Goal: Task Accomplishment & Management: Use online tool/utility

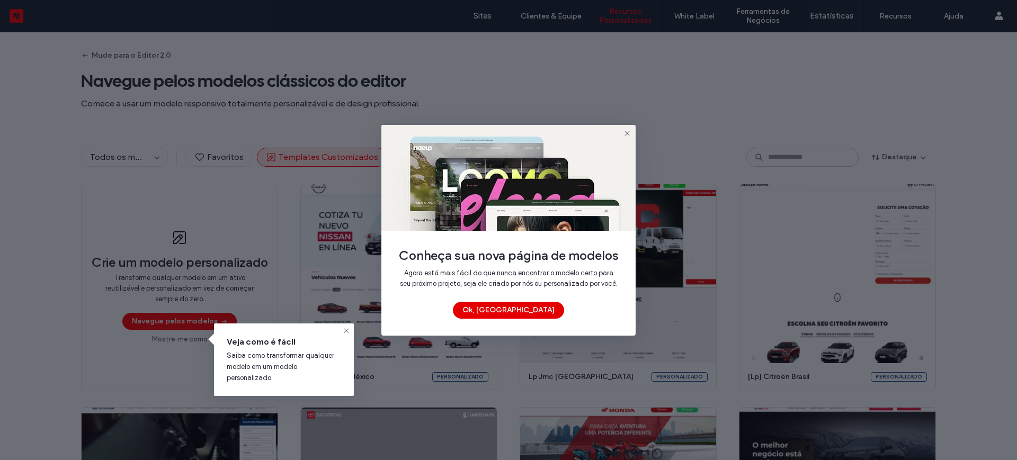
click at [514, 316] on button "Ok, Entendi" at bounding box center [508, 310] width 111 height 17
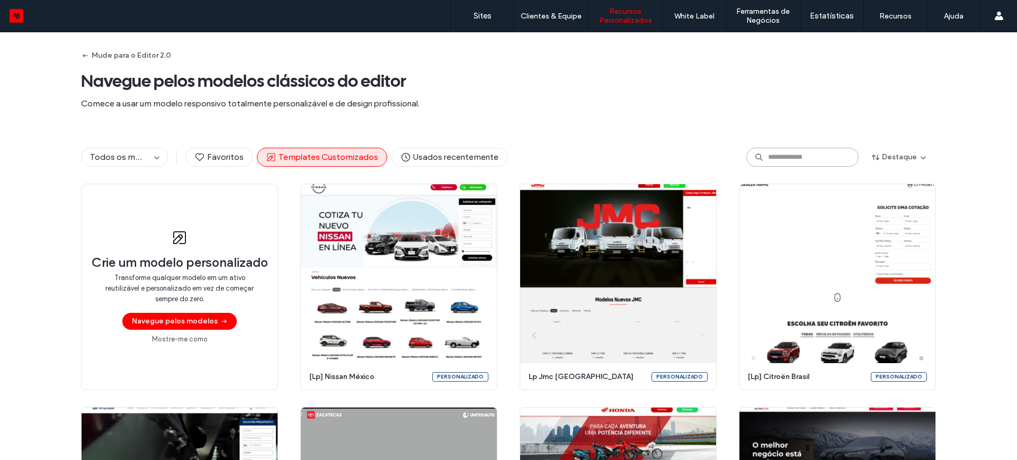
click at [761, 153] on input at bounding box center [802, 157] width 112 height 19
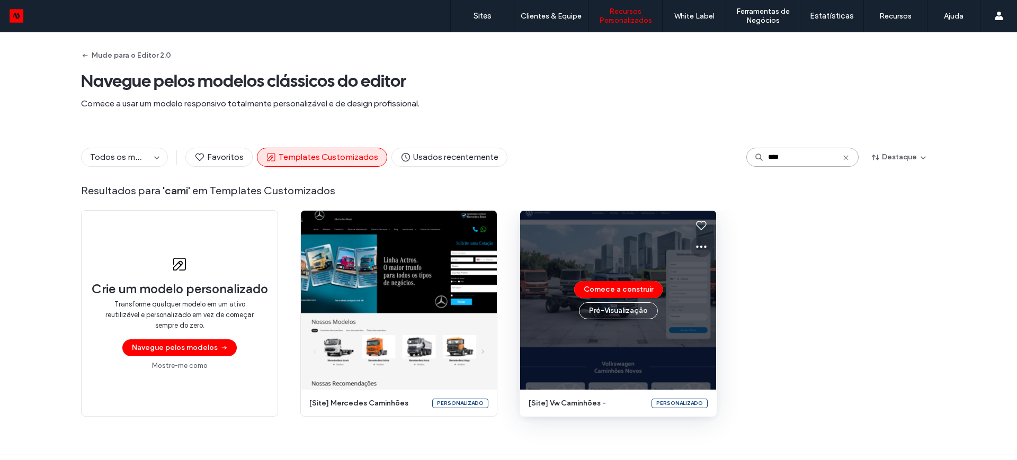
type input "****"
click at [698, 242] on icon at bounding box center [701, 247] width 13 height 13
click at [722, 296] on span "Editar modelo" at bounding box center [731, 296] width 45 height 11
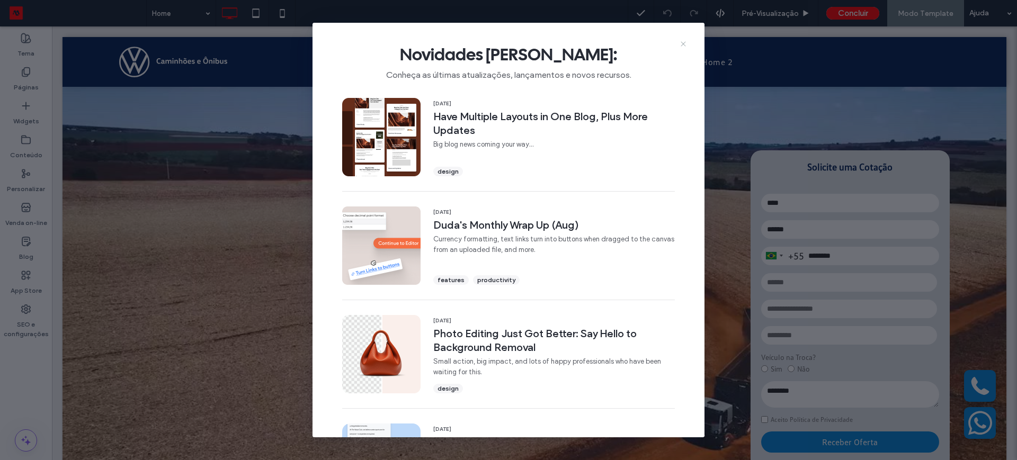
click at [682, 41] on icon at bounding box center [683, 44] width 8 height 8
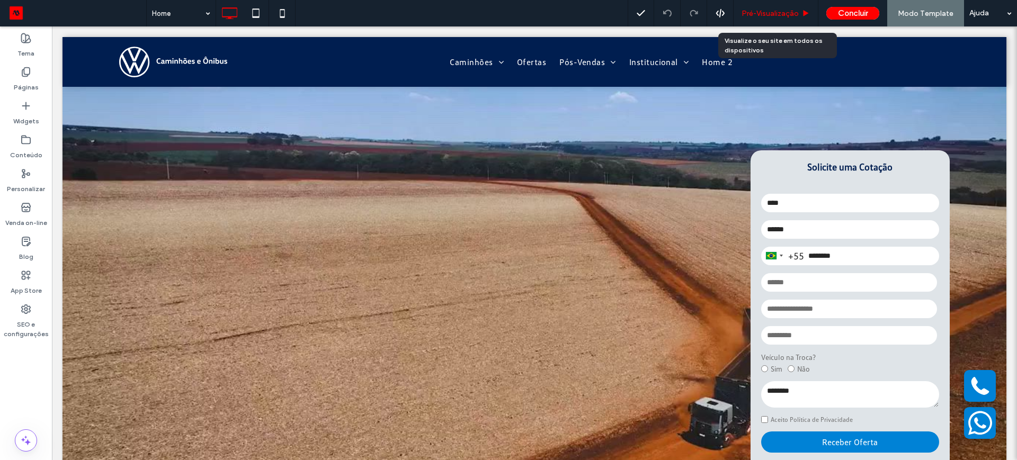
click at [768, 13] on span "Pré-Visualizaçāo" at bounding box center [770, 13] width 57 height 9
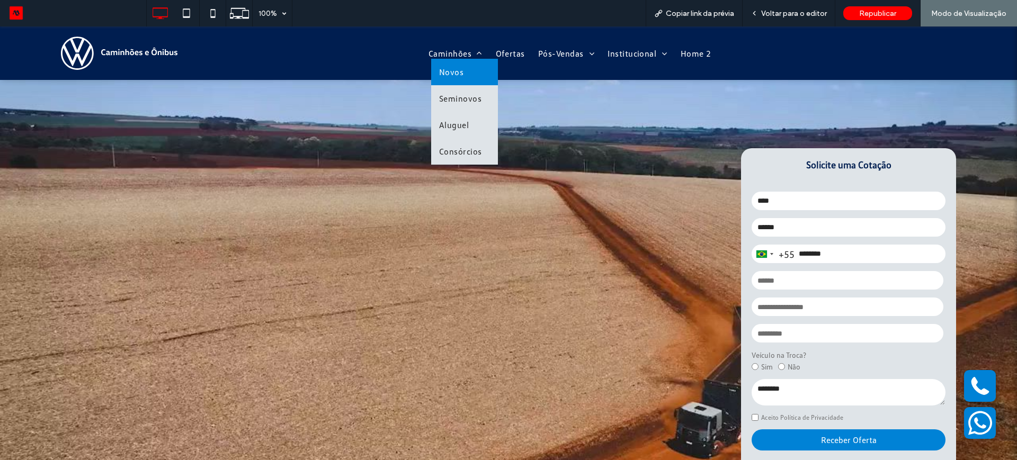
click at [450, 70] on span "Novos" at bounding box center [451, 72] width 24 height 11
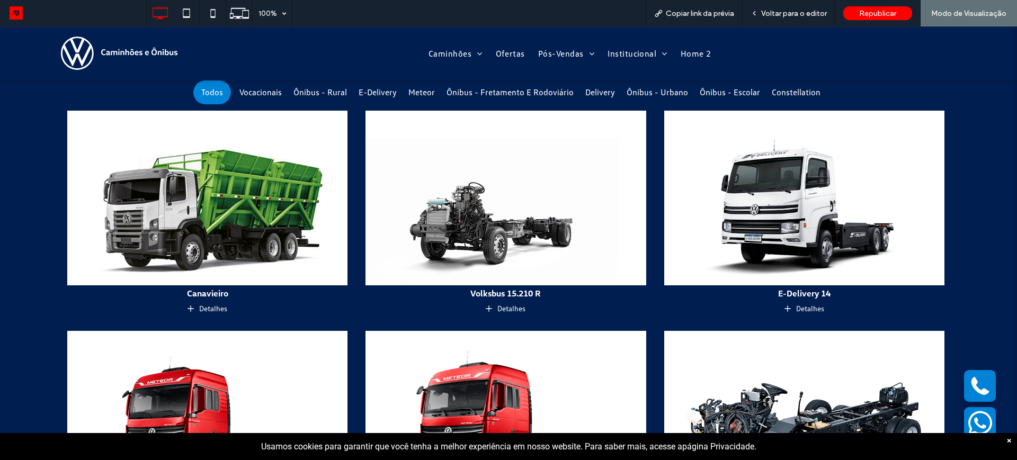
scroll to position [596, 0]
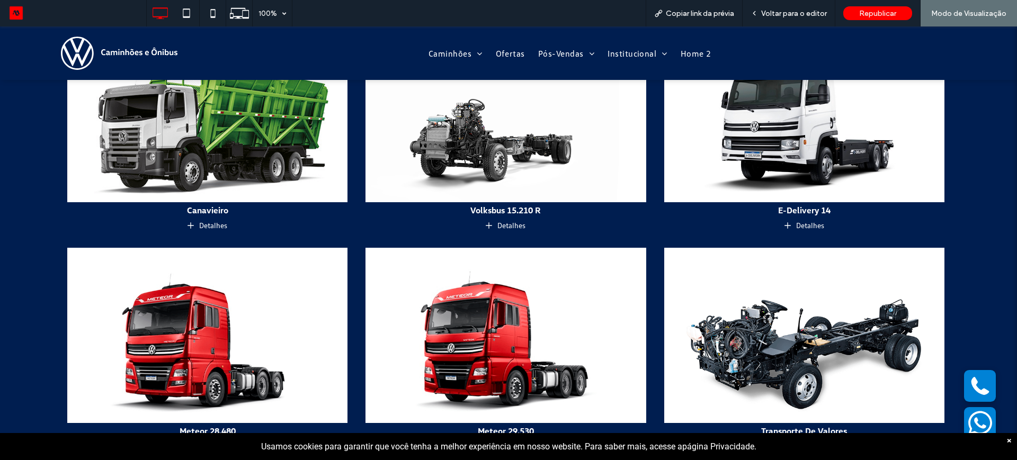
click at [228, 165] on img at bounding box center [207, 115] width 295 height 184
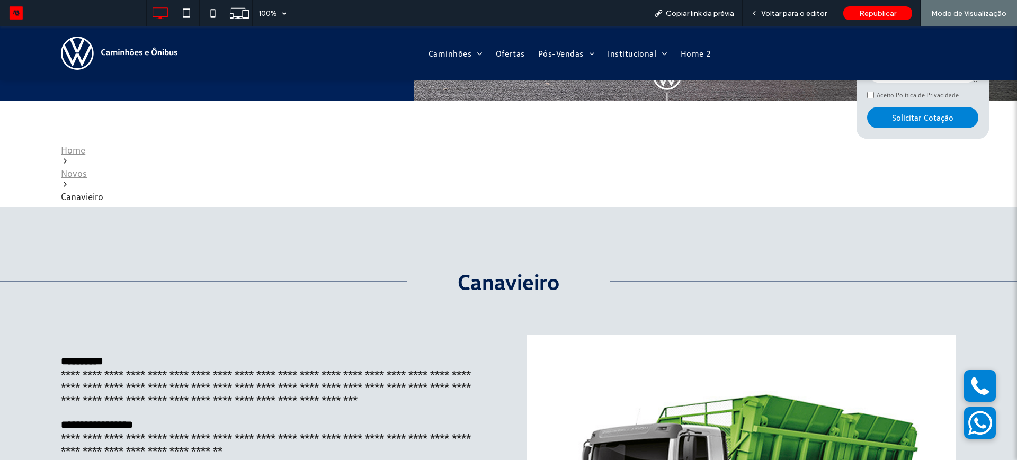
scroll to position [265, 0]
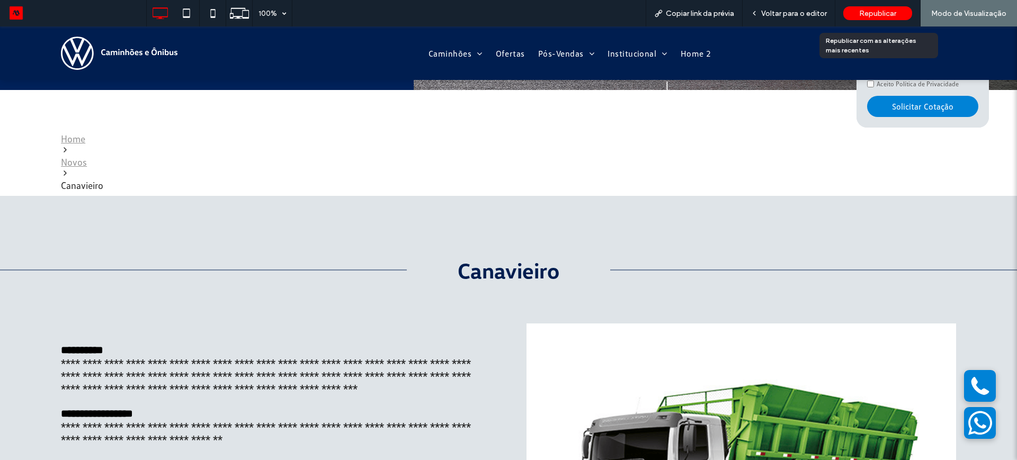
click at [878, 12] on span "Republicar" at bounding box center [877, 13] width 37 height 9
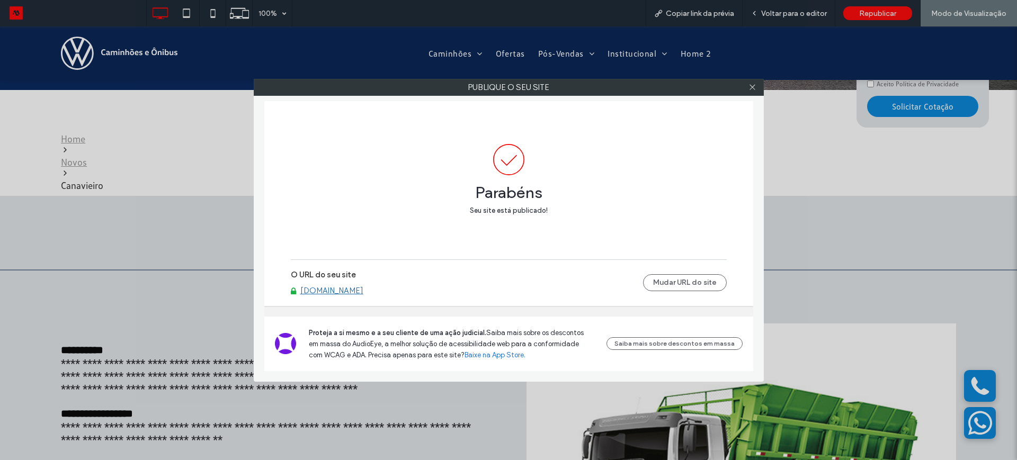
click at [340, 291] on link "www.vwcaminhoes.motorleads.co" at bounding box center [331, 291] width 63 height 10
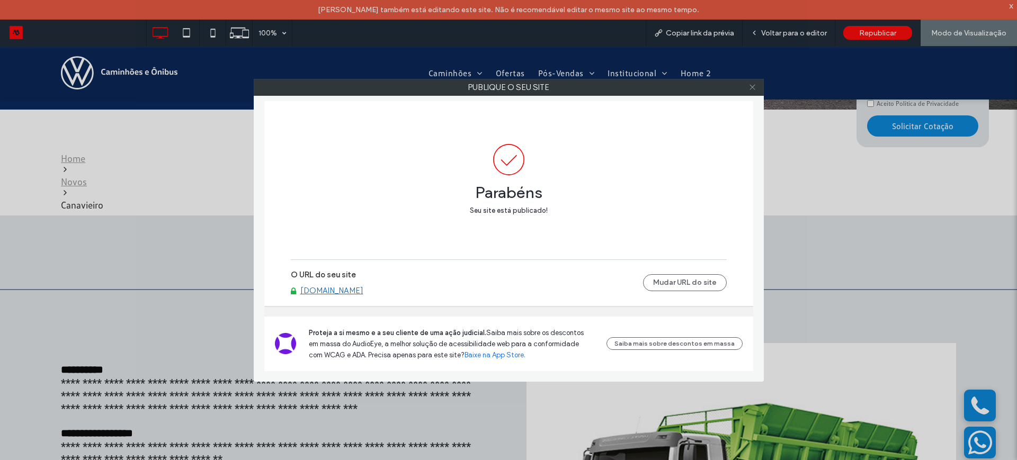
click at [754, 86] on icon at bounding box center [753, 87] width 8 height 8
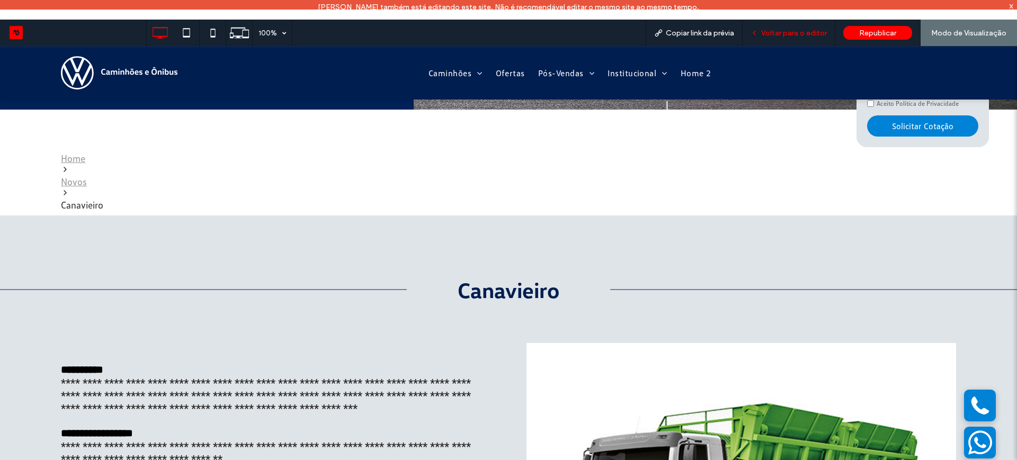
click at [785, 31] on span "Voltar para o editor" at bounding box center [794, 33] width 66 height 9
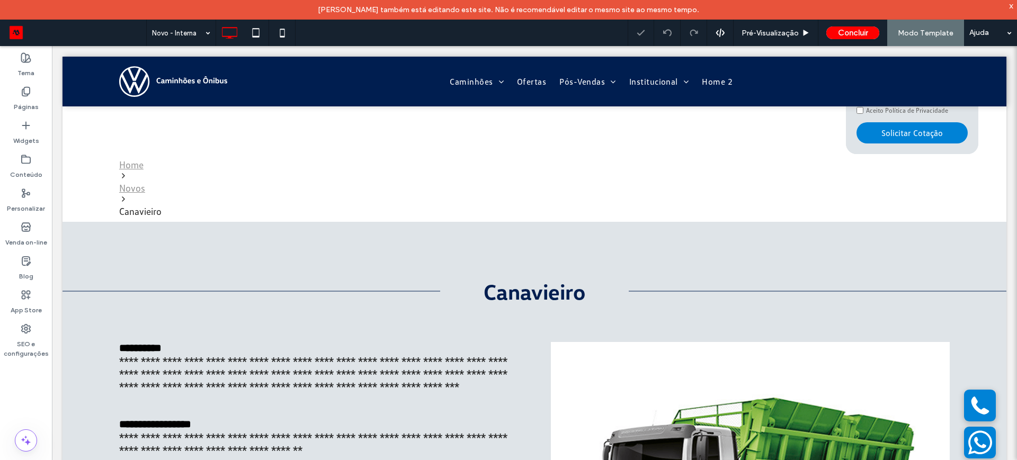
scroll to position [261, 0]
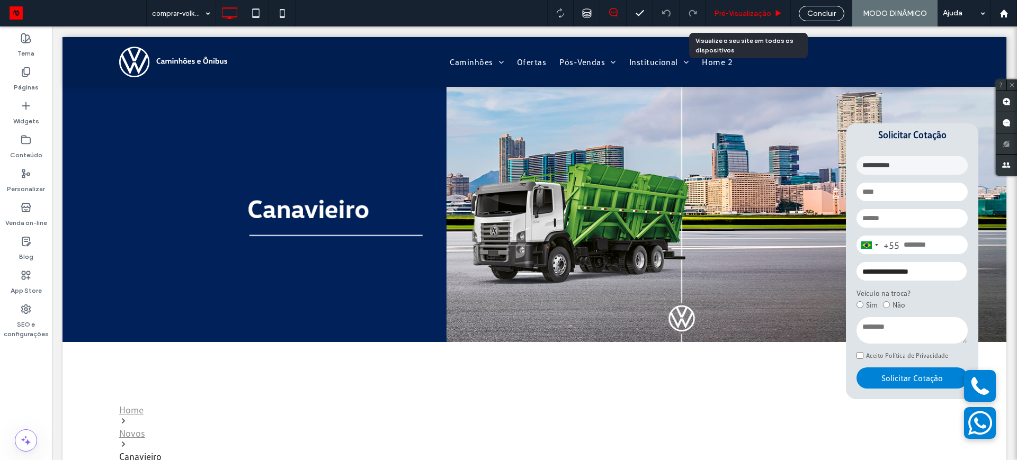
click at [745, 12] on span "Pré-Visualizaçāo" at bounding box center [742, 13] width 57 height 9
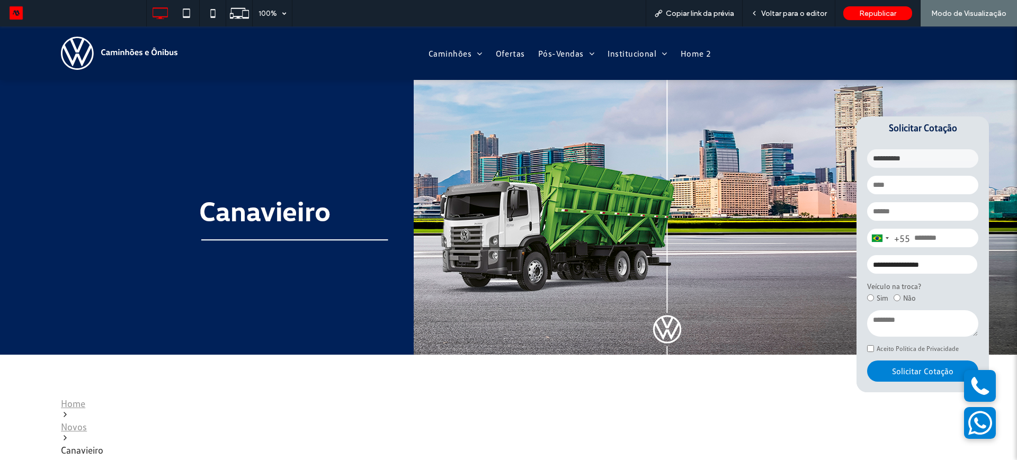
click at [94, 50] on img at bounding box center [119, 53] width 117 height 33
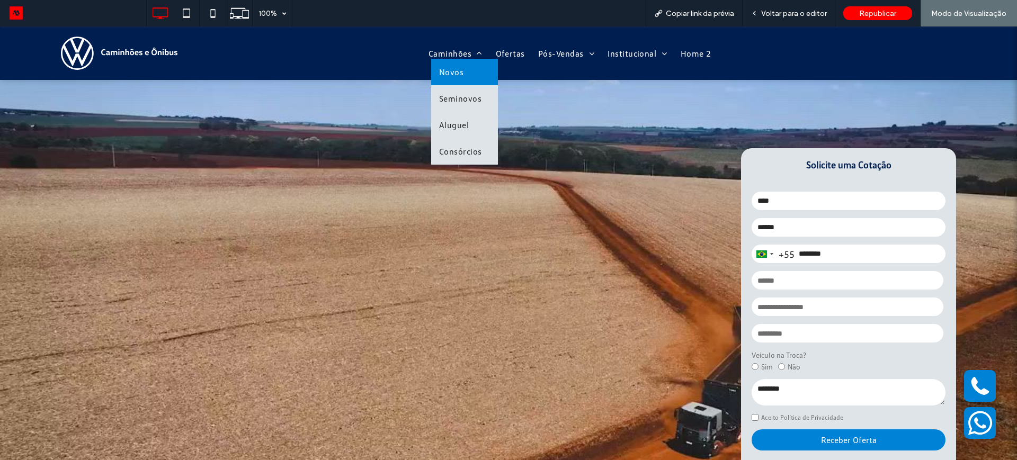
click at [447, 69] on span "Novos" at bounding box center [451, 72] width 24 height 11
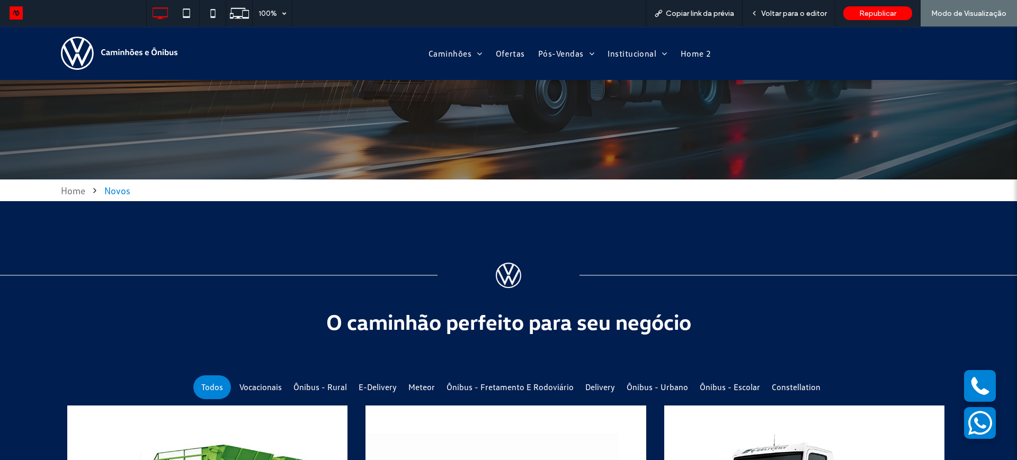
scroll to position [199, 0]
